Goal: Find specific page/section: Find specific page/section

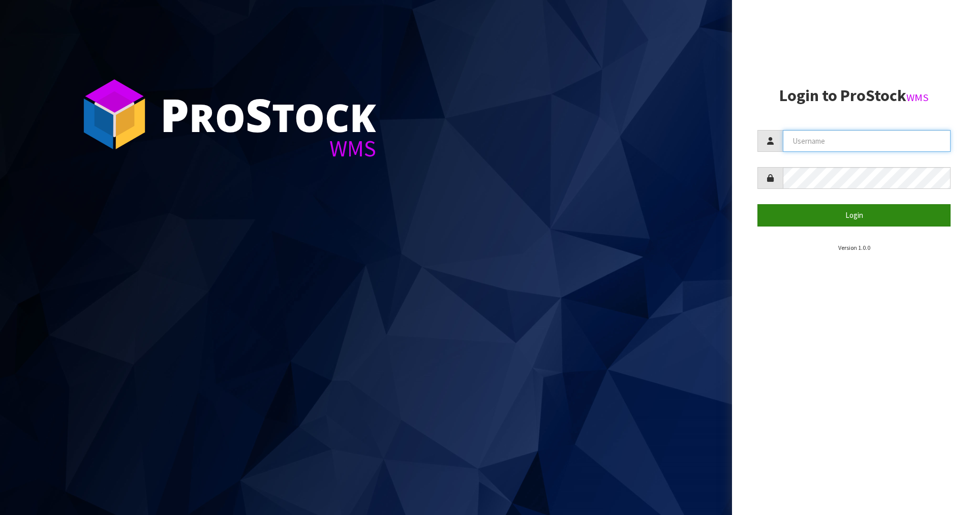
type input "Zackary"
click at [823, 206] on button "Login" at bounding box center [853, 215] width 193 height 22
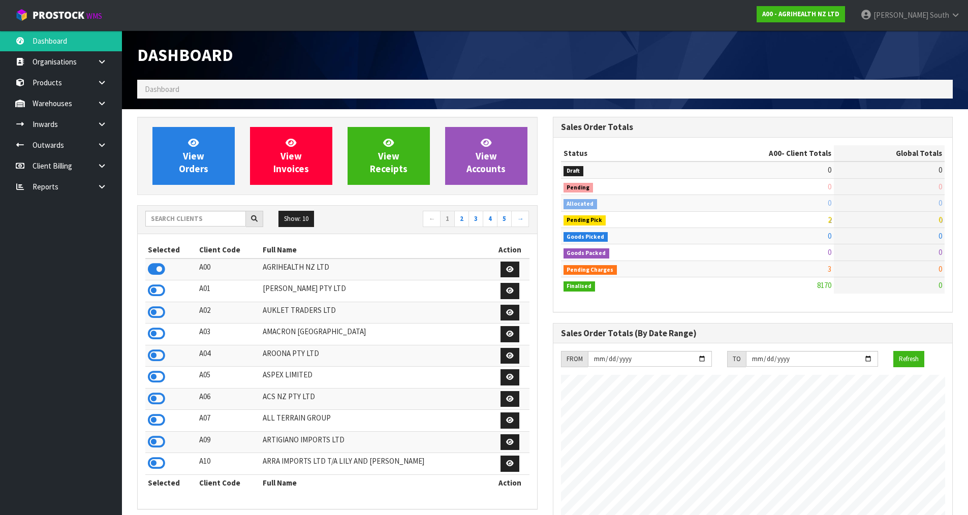
scroll to position [770, 415]
click at [213, 214] on input "text" at bounding box center [195, 219] width 101 height 16
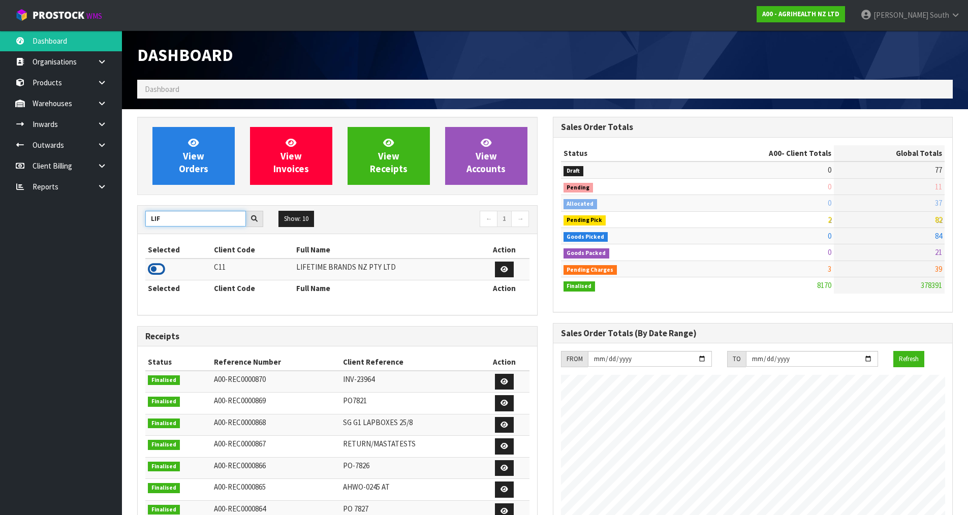
type input "LIF"
click at [152, 267] on icon at bounding box center [156, 269] width 17 height 15
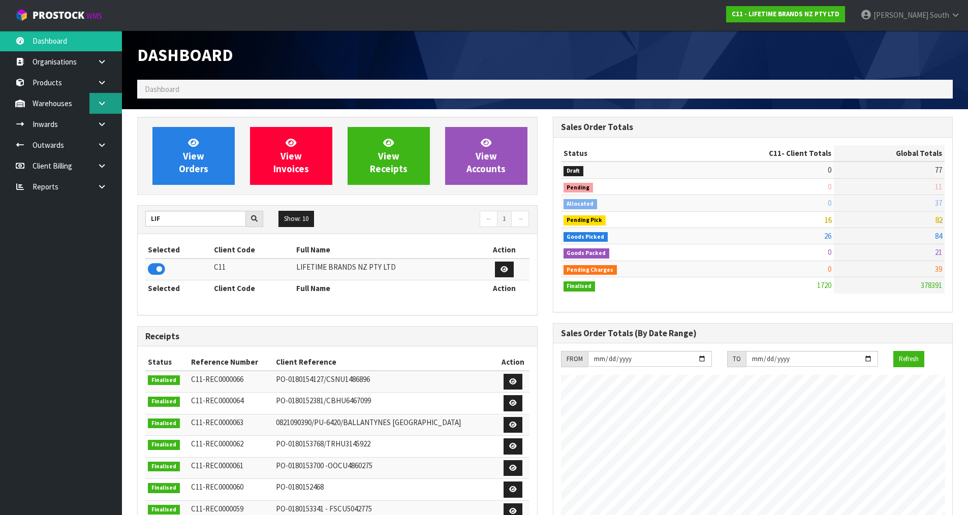
click at [98, 100] on icon at bounding box center [102, 104] width 10 height 8
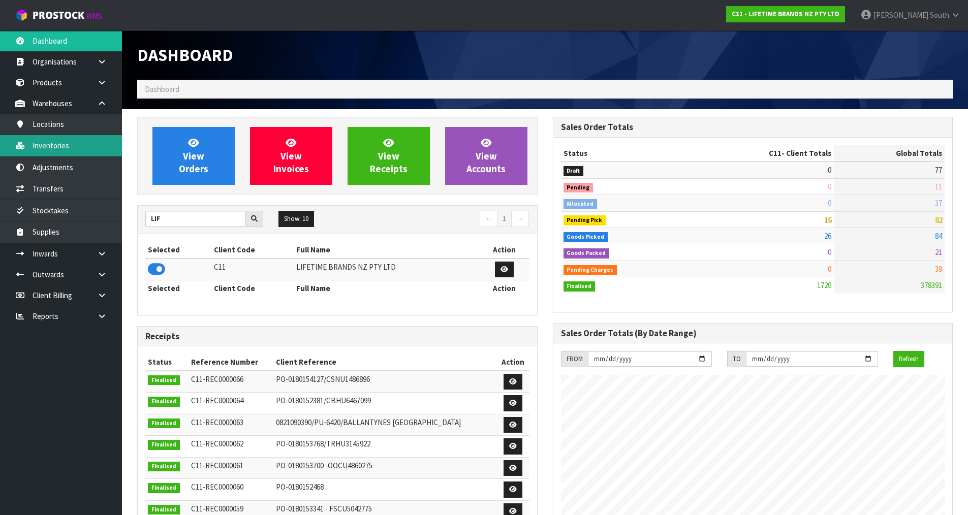
click at [106, 141] on link "Inventories" at bounding box center [61, 145] width 122 height 21
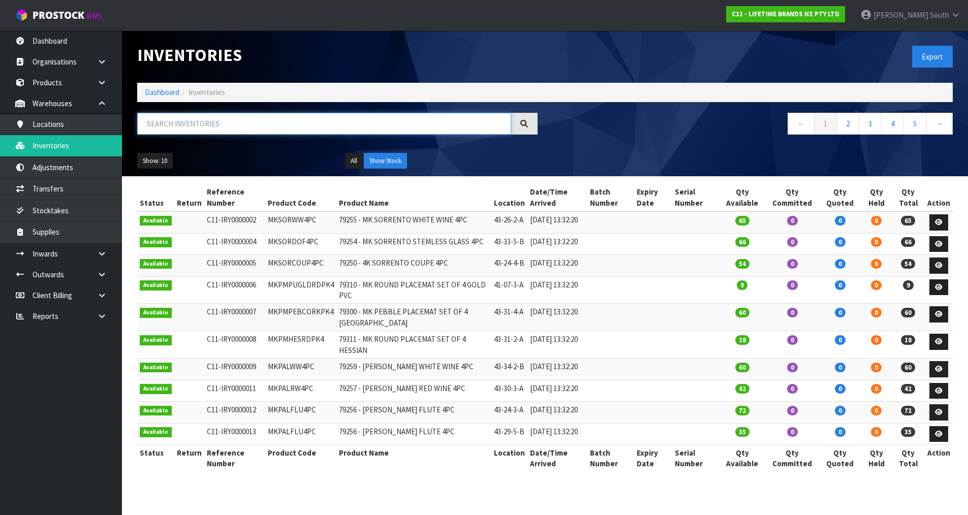
click at [187, 129] on input "text" at bounding box center [324, 124] width 374 height 22
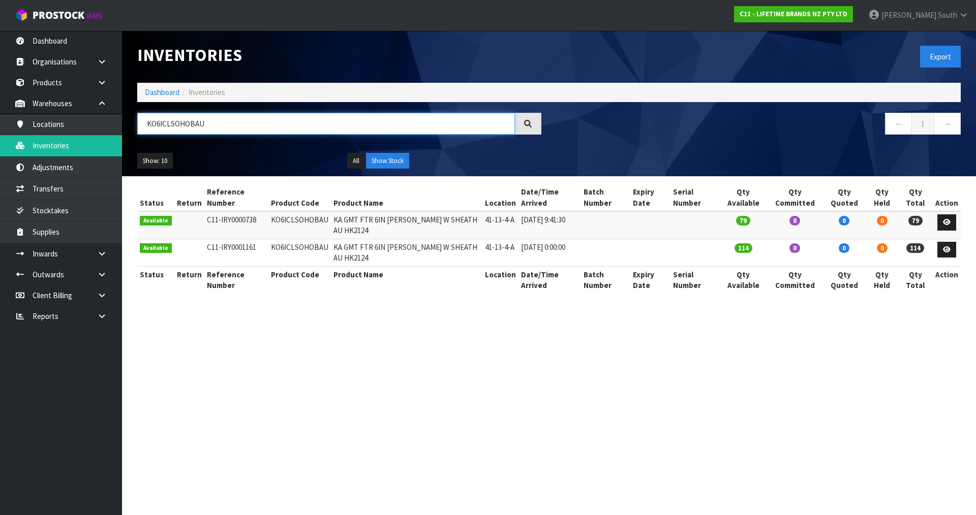
type input "KO6ICLSOHOBAU"
click at [594, 365] on section "Inventories Export Dashboard Inventories KO6ICLSOHOBAU ← 1 → Show: 10 5 10 25 5…" at bounding box center [488, 257] width 976 height 515
click at [931, 16] on span "Zachary" at bounding box center [908, 15] width 55 height 10
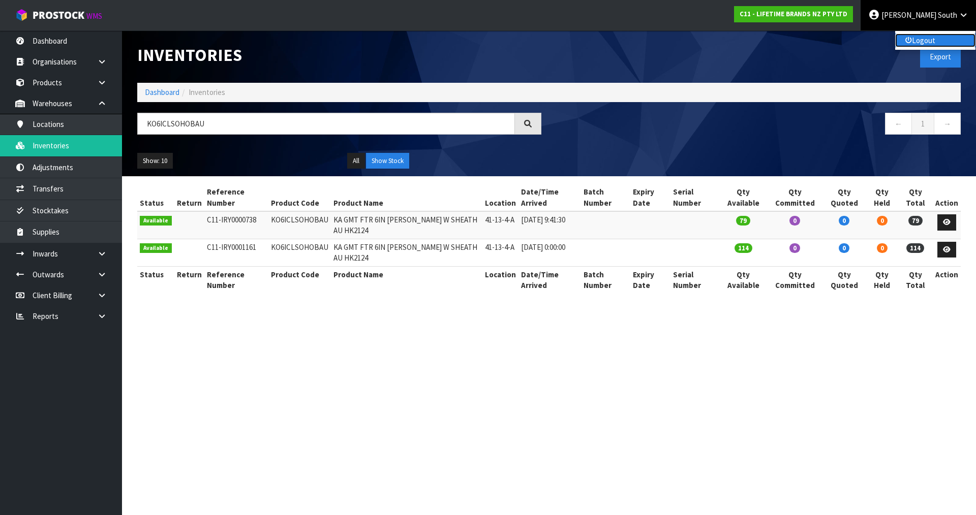
click at [928, 39] on link "Logout" at bounding box center [935, 41] width 80 height 14
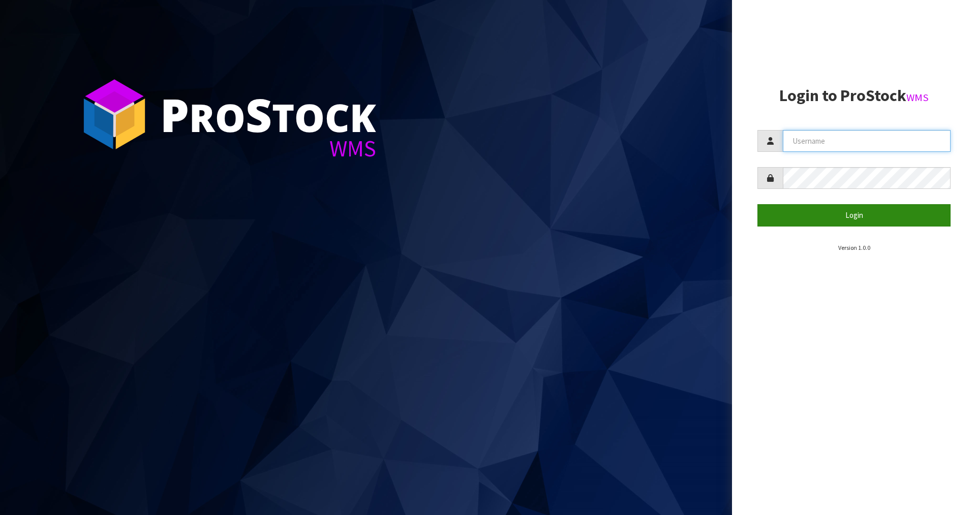
type input "[PERSON_NAME]"
click at [880, 215] on button "Login" at bounding box center [853, 215] width 193 height 22
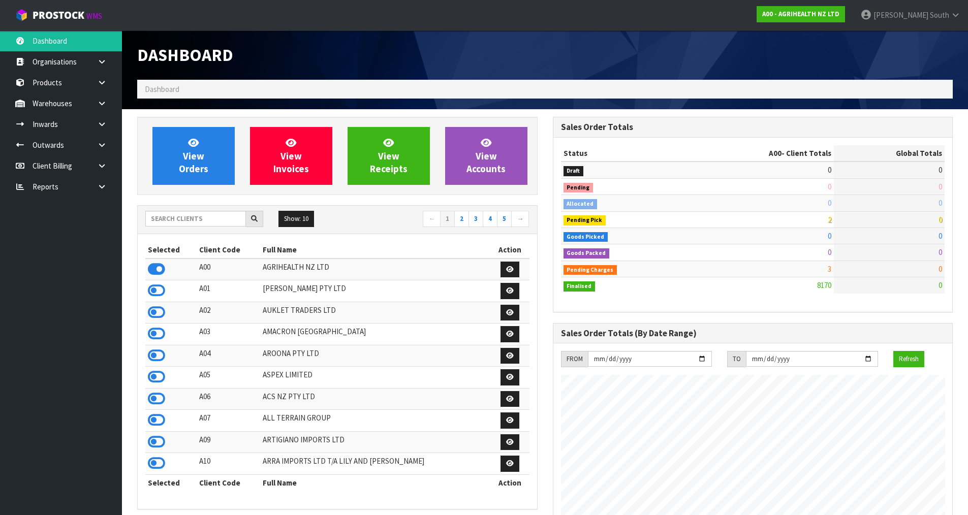
scroll to position [770, 415]
click at [197, 220] on input "text" at bounding box center [195, 219] width 101 height 16
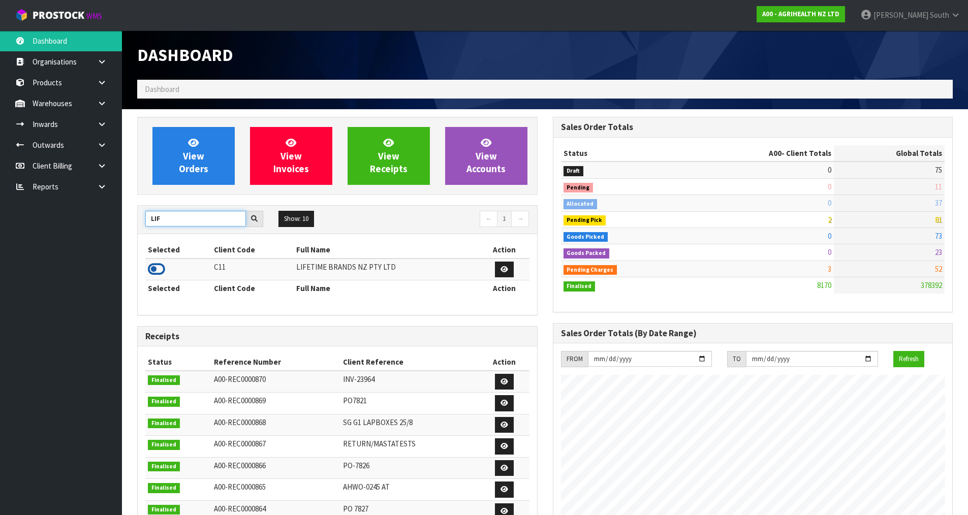
type input "LIF"
click at [153, 268] on icon at bounding box center [156, 269] width 17 height 15
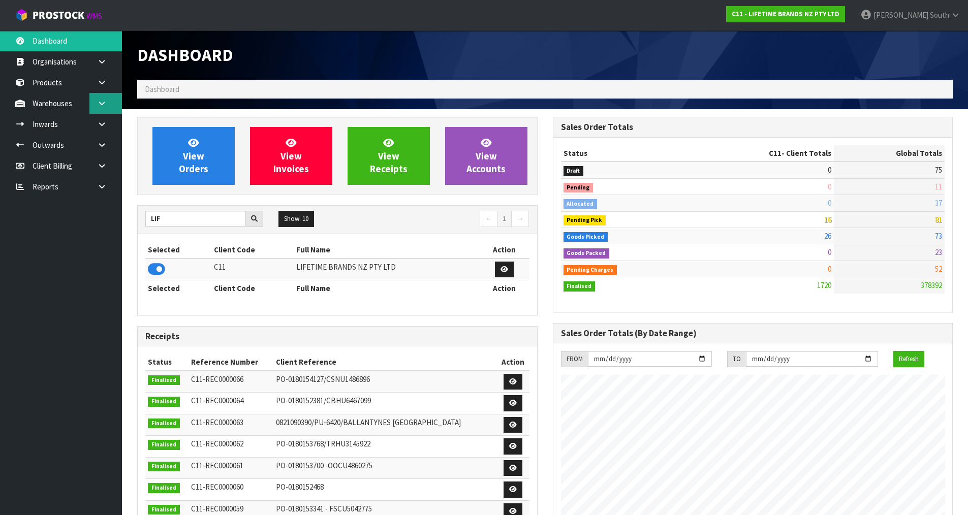
click at [104, 104] on icon at bounding box center [102, 104] width 10 height 8
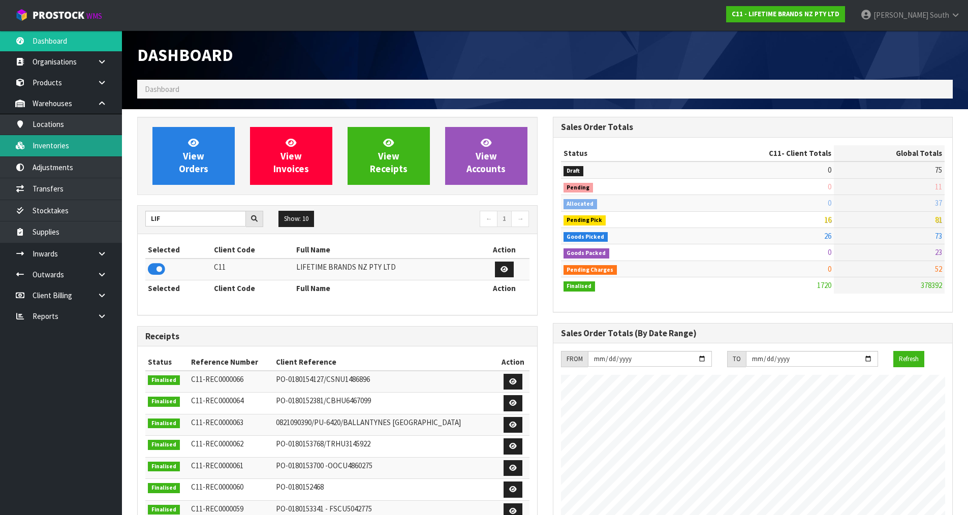
click at [88, 143] on link "Inventories" at bounding box center [61, 145] width 122 height 21
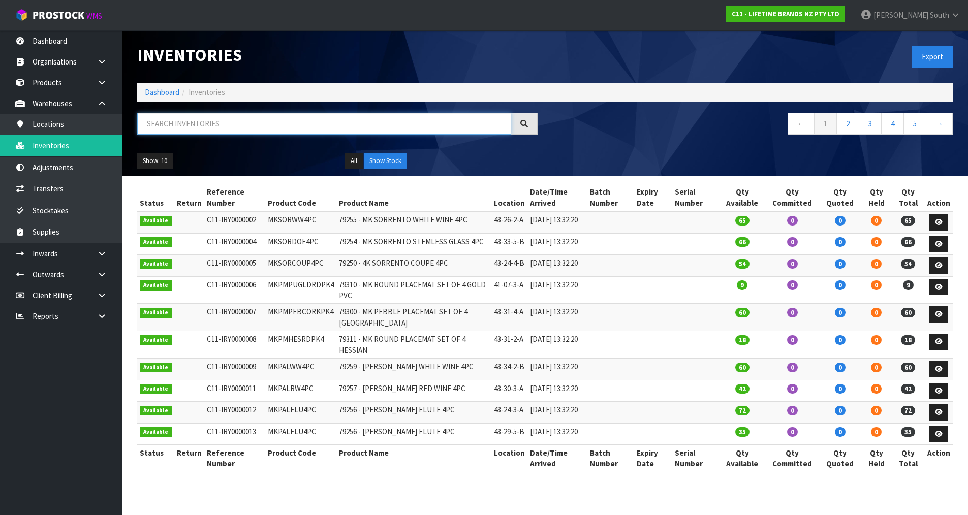
click at [194, 125] on input "text" at bounding box center [324, 124] width 374 height 22
click at [87, 190] on link "Transfers" at bounding box center [61, 188] width 122 height 21
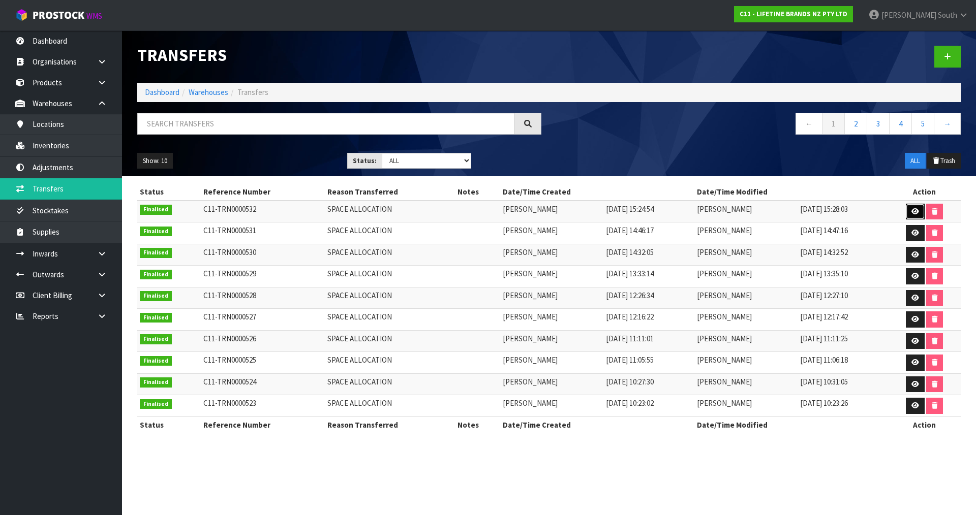
click at [914, 210] on icon at bounding box center [915, 211] width 8 height 7
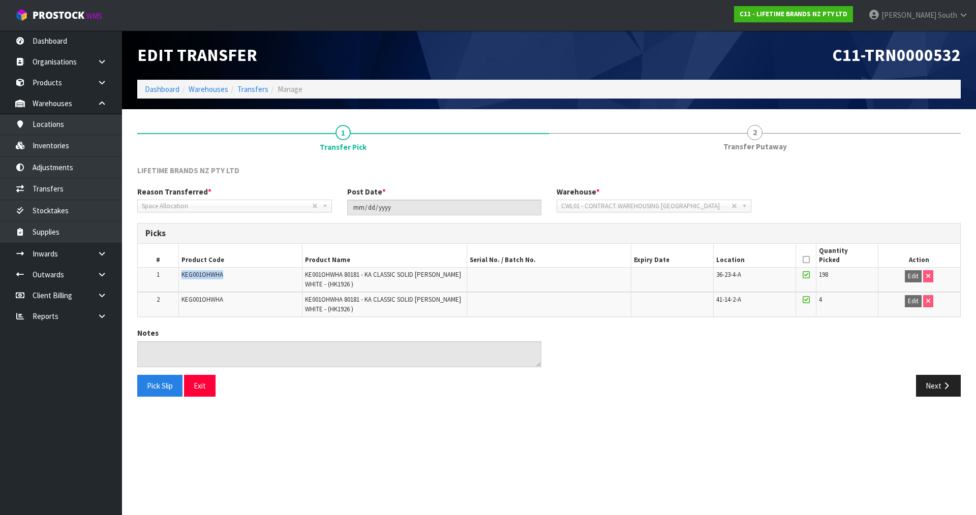
drag, startPoint x: 181, startPoint y: 273, endPoint x: 230, endPoint y: 273, distance: 48.3
click at [230, 273] on td "KEG001OHWHA" at bounding box center [240, 280] width 123 height 24
copy span "KEG001OHWHA"
click at [73, 146] on link "Inventories" at bounding box center [61, 145] width 122 height 21
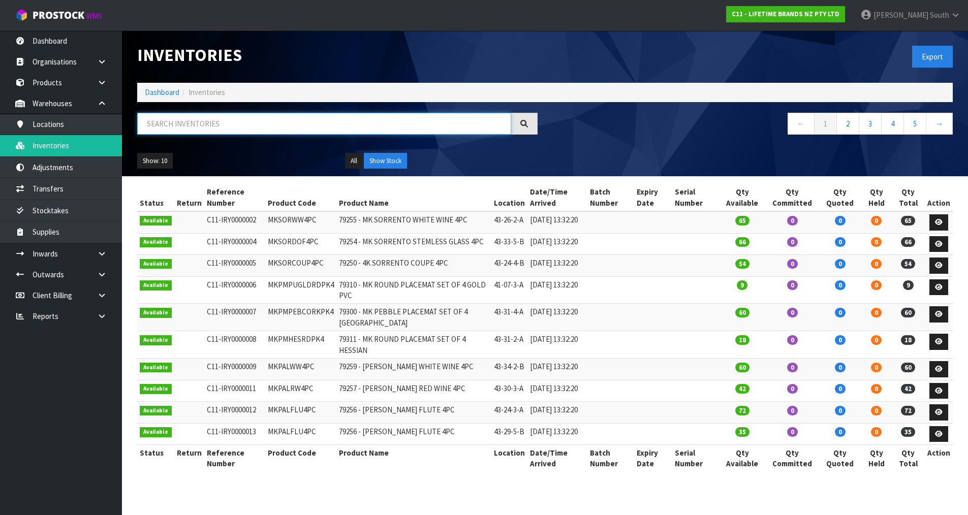
click at [197, 126] on input "text" at bounding box center [324, 124] width 374 height 22
paste input "KEG001OHWHA"
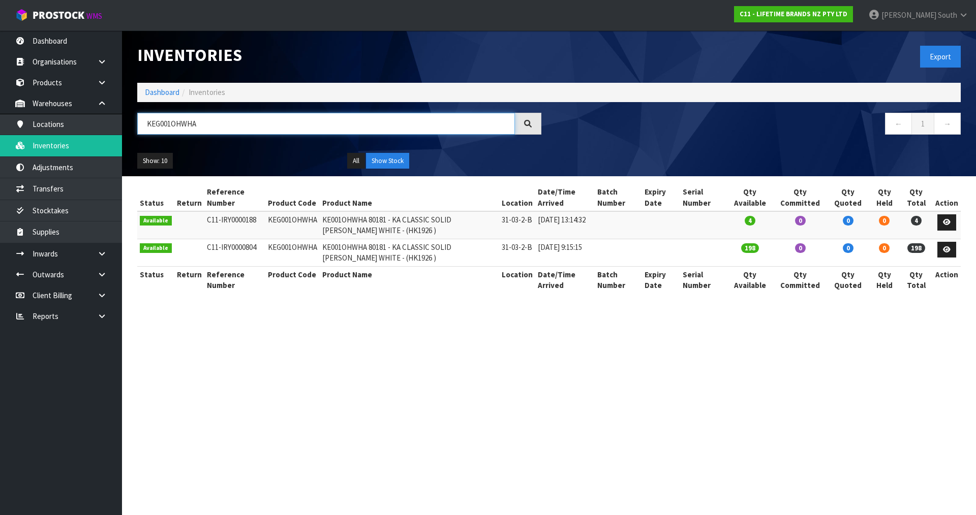
type input "KEG001OHWHA"
click at [663, 144] on div "← 1 →" at bounding box center [758, 129] width 419 height 33
click at [916, 19] on span "Zachary" at bounding box center [908, 15] width 55 height 10
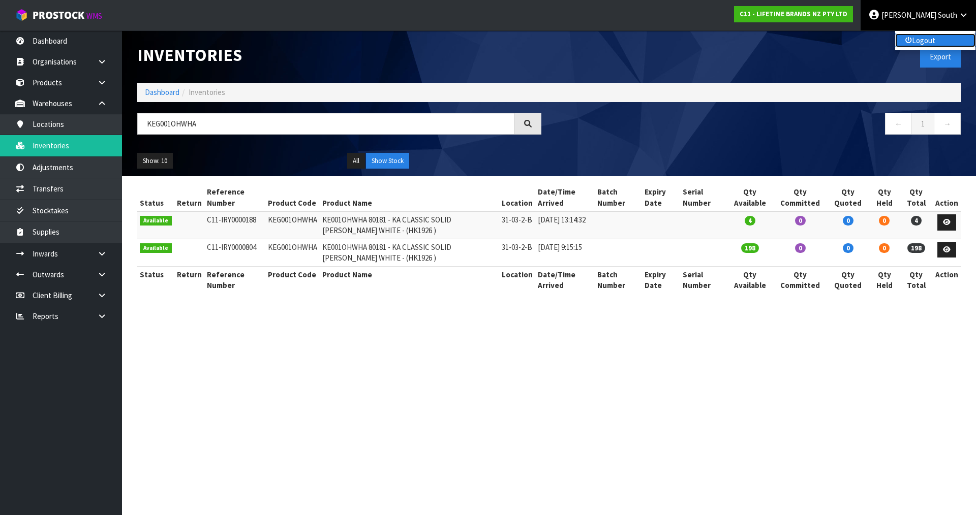
click at [922, 39] on link "Logout" at bounding box center [935, 41] width 80 height 14
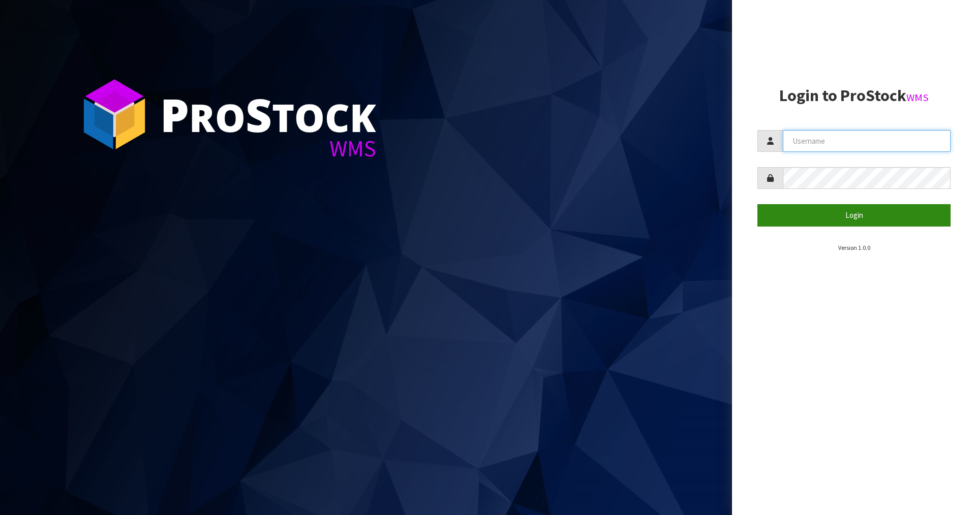
type input "[PERSON_NAME]"
click at [843, 217] on button "Login" at bounding box center [853, 215] width 193 height 22
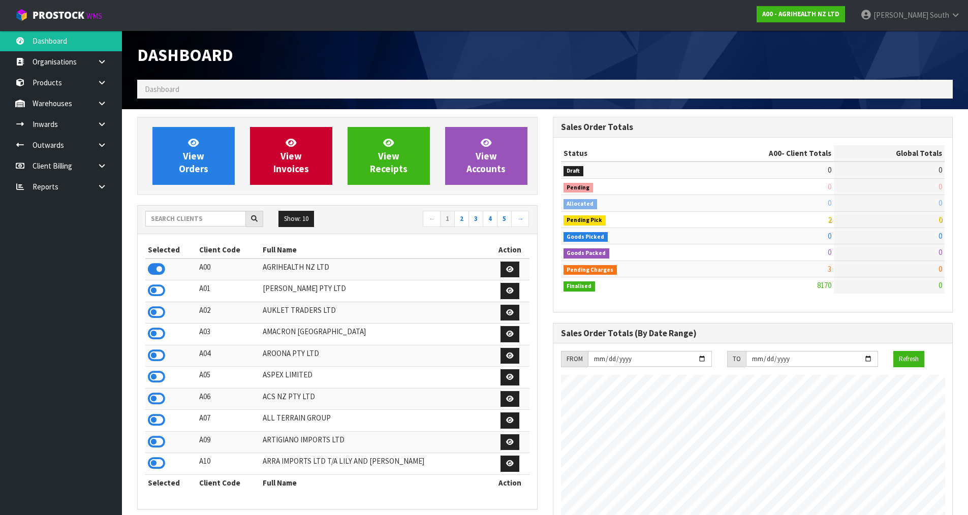
scroll to position [770, 415]
click at [217, 228] on div "Show: 10 5 10 25 50 ← 1 2 3 4 5 →" at bounding box center [337, 220] width 399 height 18
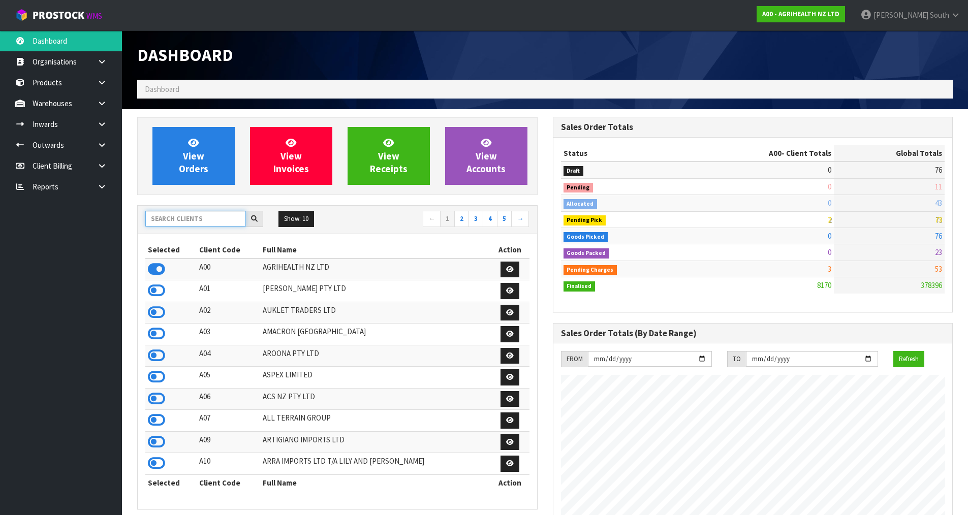
click at [224, 218] on input "text" at bounding box center [195, 219] width 101 height 16
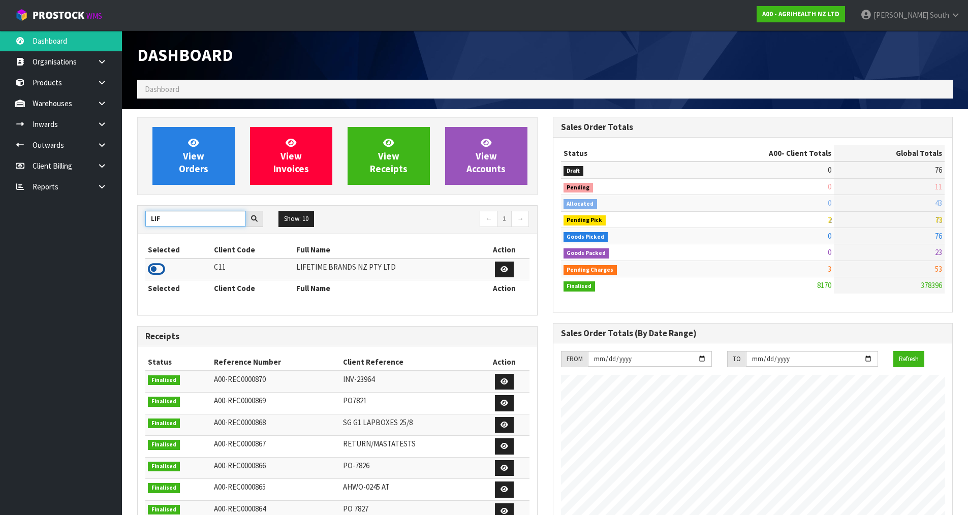
type input "LIF"
click at [157, 268] on icon at bounding box center [156, 269] width 17 height 15
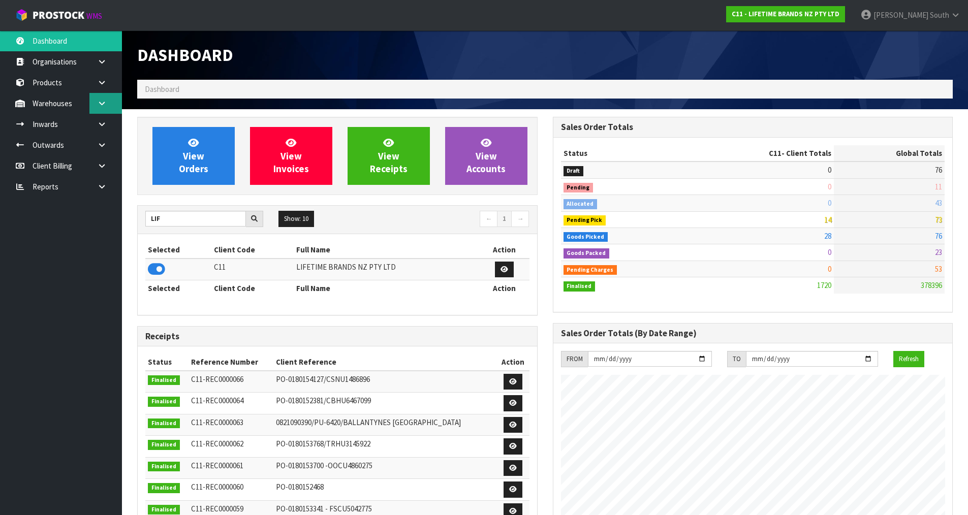
click at [103, 97] on link at bounding box center [105, 103] width 33 height 21
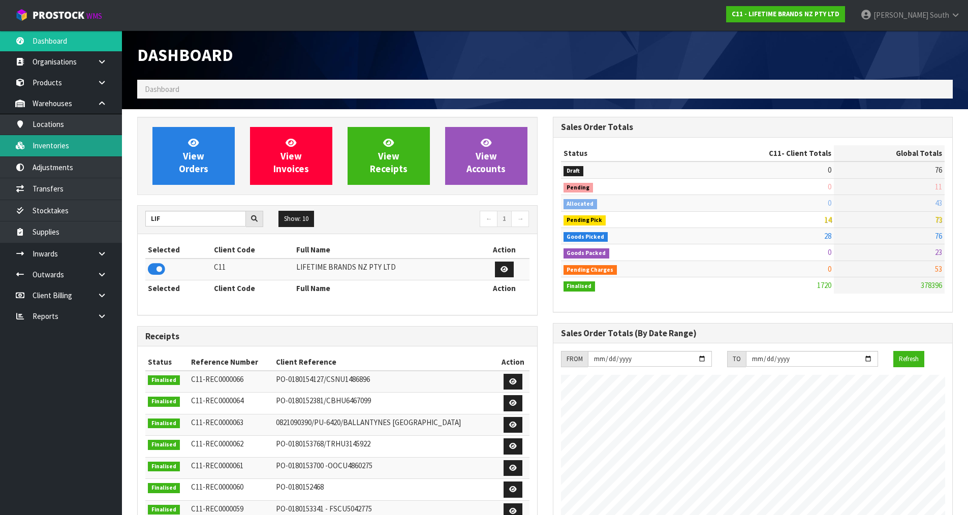
click at [92, 147] on link "Inventories" at bounding box center [61, 145] width 122 height 21
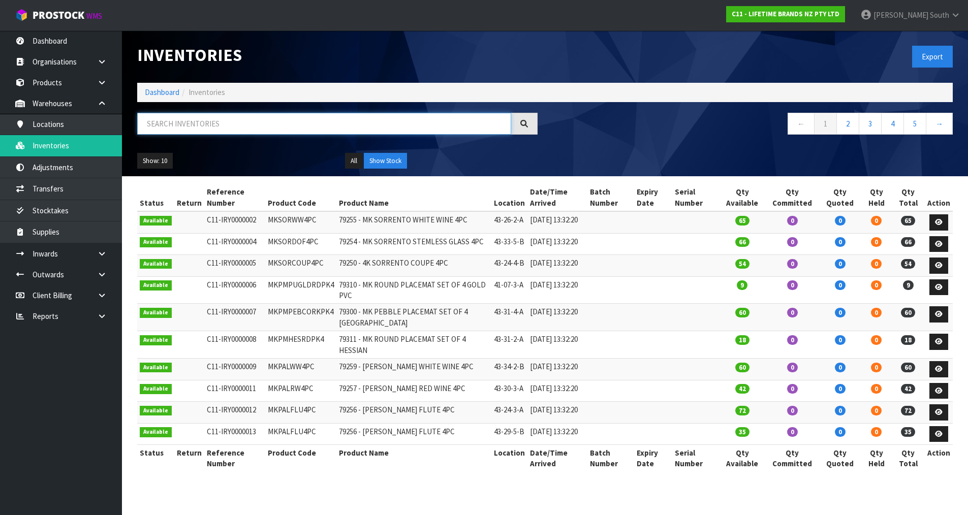
click at [178, 126] on input "text" at bounding box center [324, 124] width 374 height 22
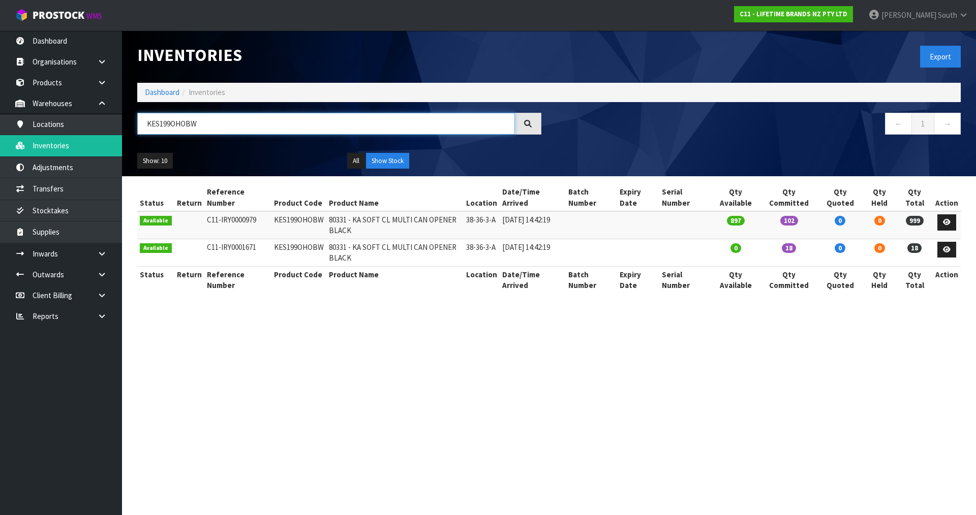
type input "KES199OHOBW"
click at [472, 332] on section "Inventories Export Dashboard Inventories KES199OHOBW ← 1 → Show: 10 5 10 25 50 …" at bounding box center [488, 257] width 976 height 515
click at [947, 16] on span "South" at bounding box center [947, 15] width 19 height 10
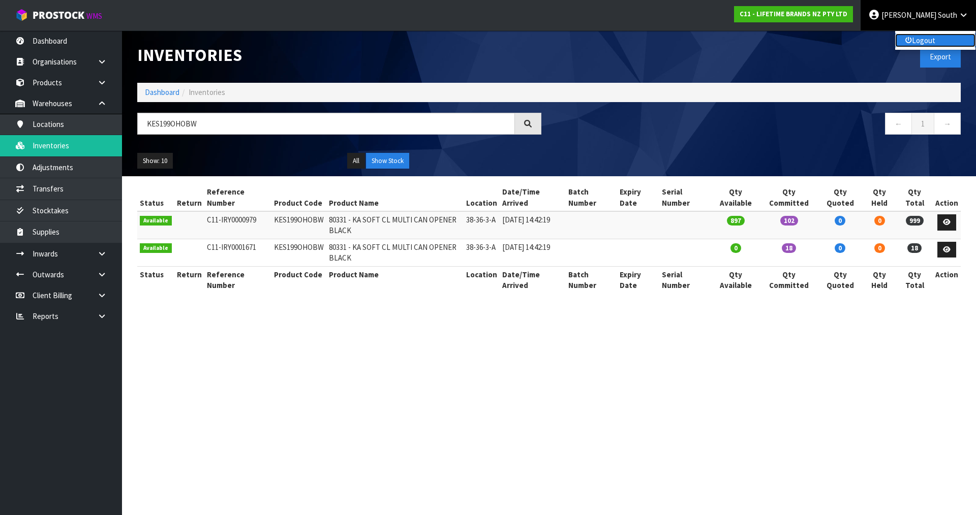
click at [922, 36] on link "Logout" at bounding box center [935, 41] width 80 height 14
